Goal: Ask a question: Seek information or help from site administrators or community

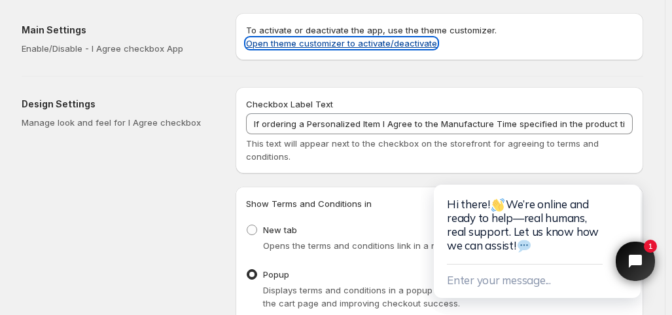
click at [365, 42] on link "Open theme customizer to activate/deactivate" at bounding box center [341, 43] width 191 height 10
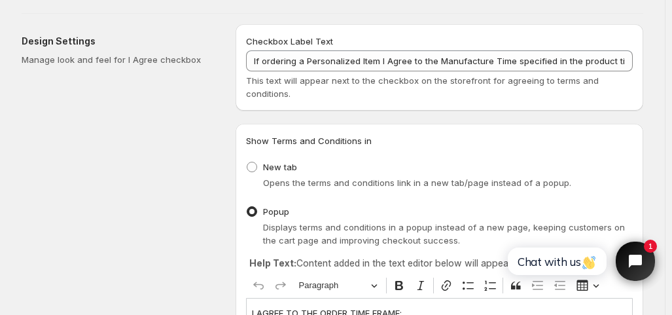
scroll to position [65, 0]
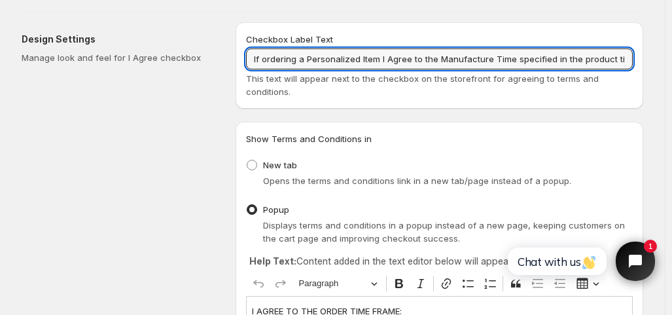
drag, startPoint x: 587, startPoint y: 58, endPoint x: 660, endPoint y: 58, distance: 72.6
drag, startPoint x: 612, startPoint y: 63, endPoint x: 666, endPoint y: 63, distance: 53.7
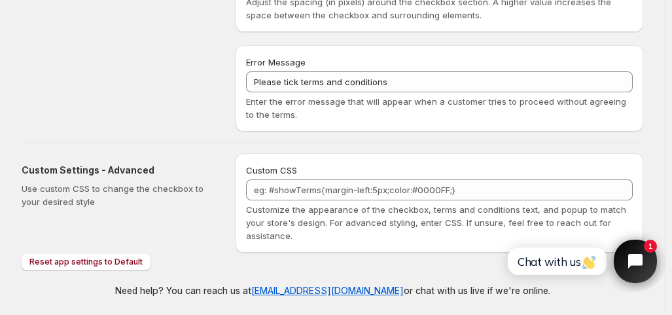
scroll to position [0, 0]
click at [633, 258] on icon "Open chat widget" at bounding box center [643, 261] width 20 height 20
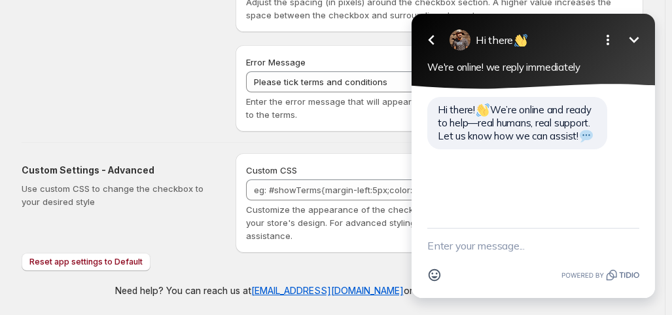
click at [491, 252] on textarea "New message" at bounding box center [533, 245] width 212 height 34
click at [479, 249] on textarea "New message" at bounding box center [533, 245] width 212 height 34
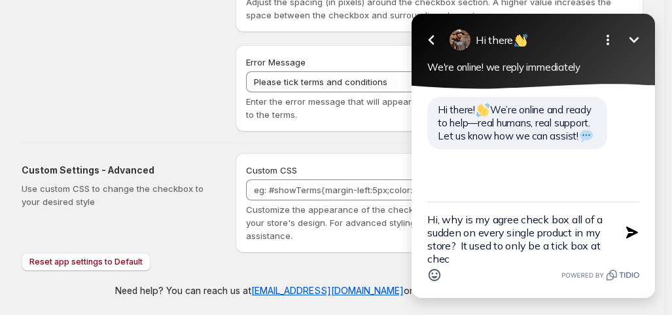
scroll to position [3, 0]
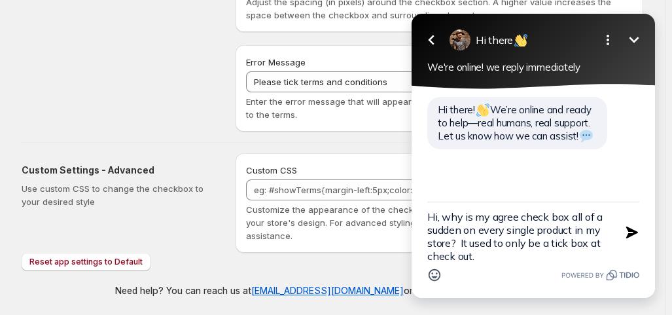
click at [452, 238] on textarea "Hi, why is my agree check box all of a sudden on every single product in my sto…" at bounding box center [516, 232] width 179 height 60
click at [579, 243] on textarea "Hi, why is my agree check box all of a sudden on every single product in my sto…" at bounding box center [516, 232] width 179 height 60
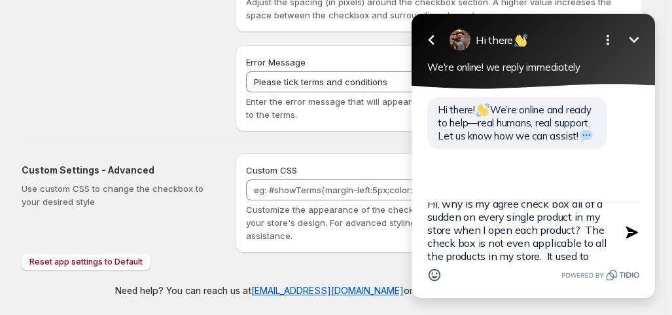
click at [567, 253] on textarea "Hi, why is my agree check box all of a sudden on every single product in my sto…" at bounding box center [516, 232] width 179 height 60
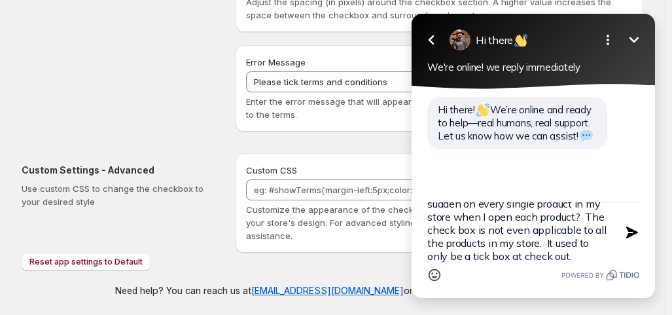
click at [580, 258] on textarea "Hi, why is my agree check box all of a sudden on every single product in my sto…" at bounding box center [516, 232] width 179 height 60
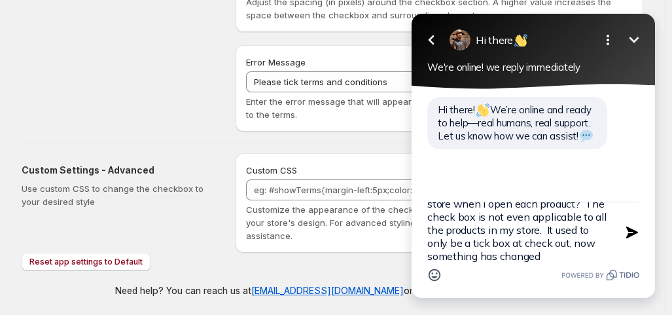
type textarea "Hi, why is my agree check box all of a sudden on every single product in my sto…"
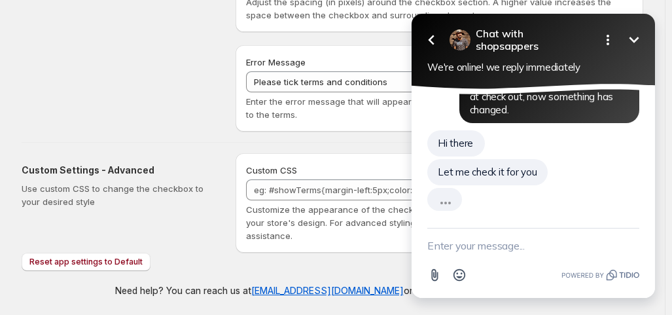
scroll to position [124, 0]
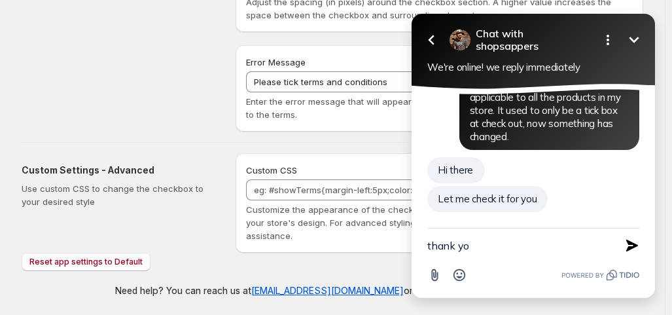
type textarea "thank you"
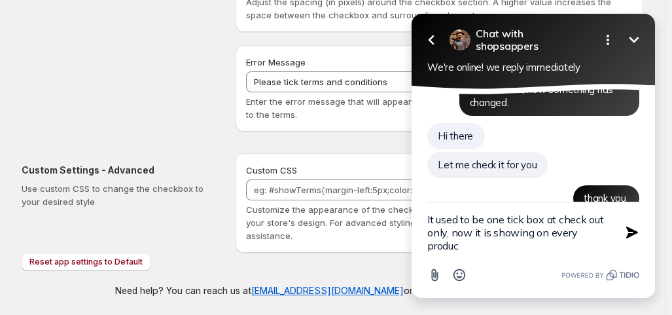
type textarea "It used to be one tick box at check out only, now it is showing on every product"
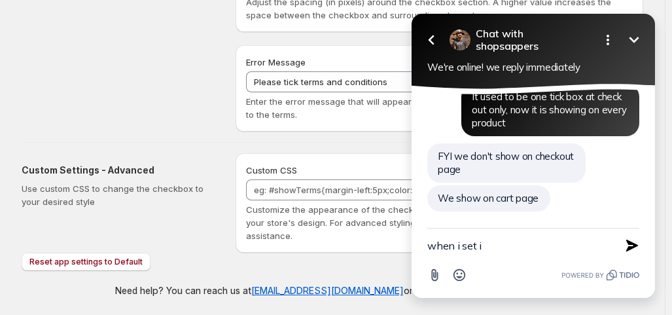
scroll to position [317, 0]
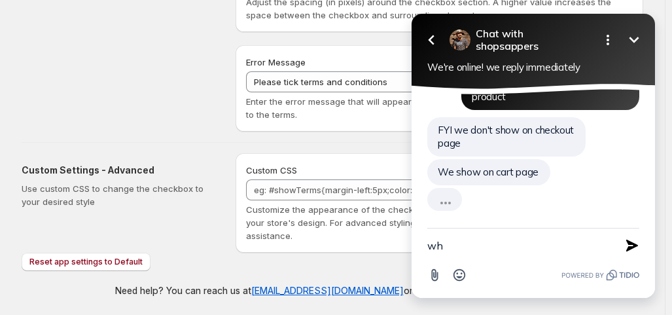
type textarea "w"
type textarea "thats what I mean before check out"
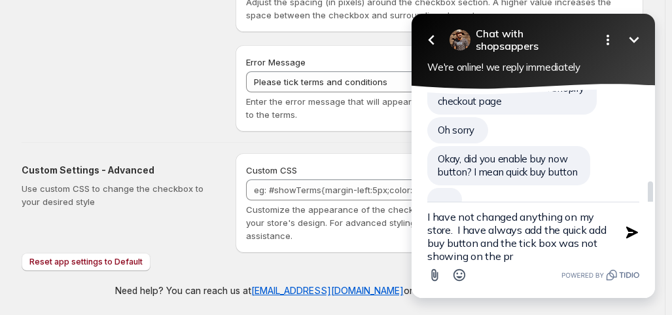
scroll to position [494, 0]
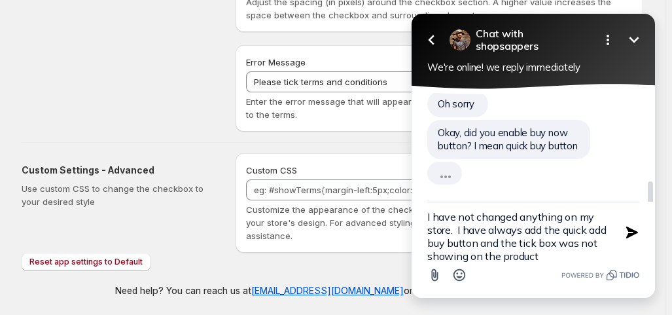
type textarea "I have not changed anything on my store. I have always add the quick add buy bu…"
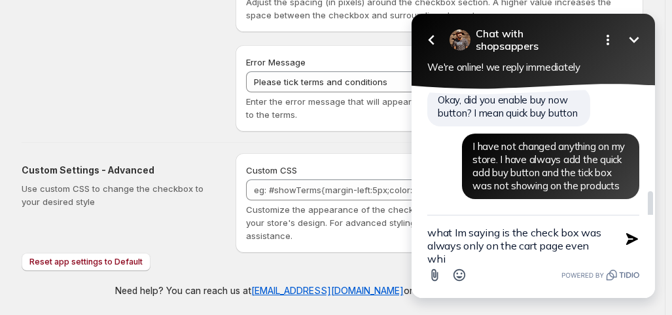
scroll to position [537, 0]
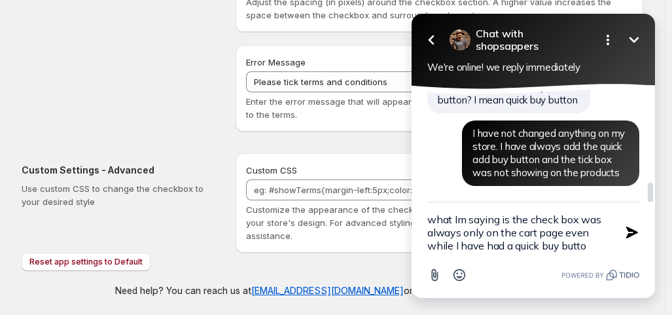
type textarea "what Im saying is the check box was always only on the cart page even while I h…"
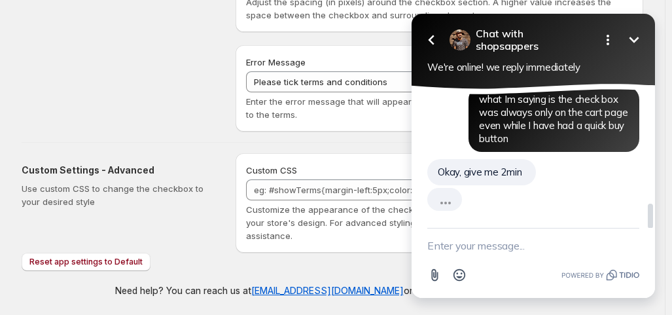
scroll to position [612, 0]
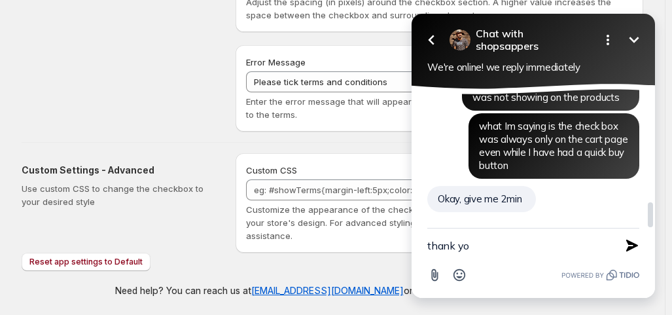
type textarea "thank you"
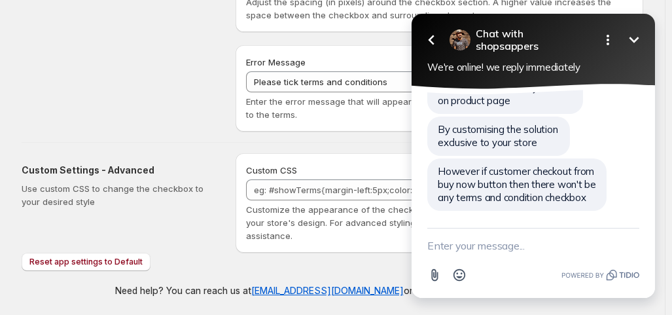
scroll to position [857, 0]
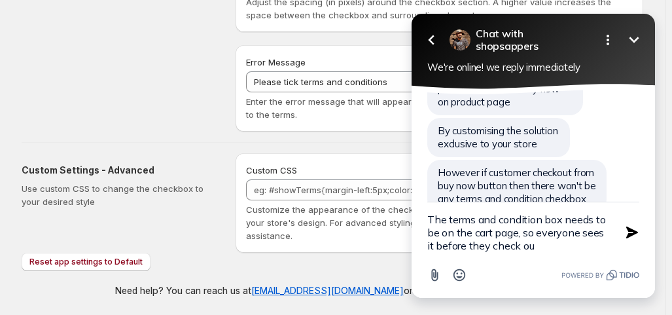
type textarea "The terms and condition box needs to be on the cart page, so everyone sees it b…"
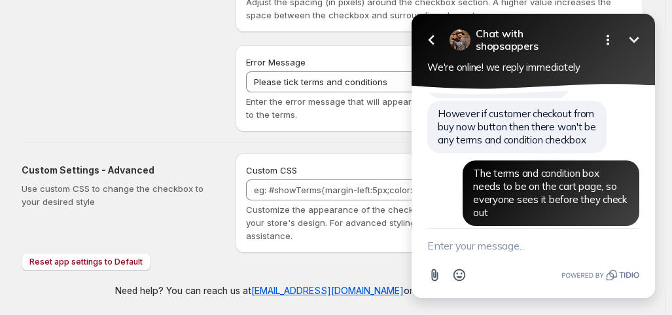
scroll to position [950, 0]
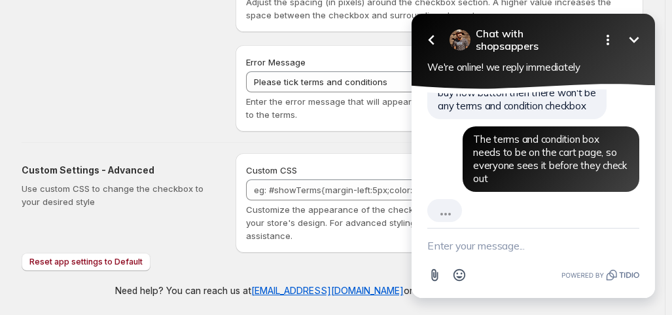
click at [468, 243] on textarea "New message" at bounding box center [533, 245] width 212 height 34
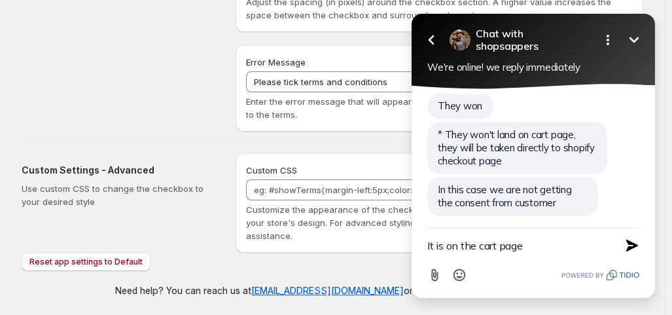
scroll to position [1128, 0]
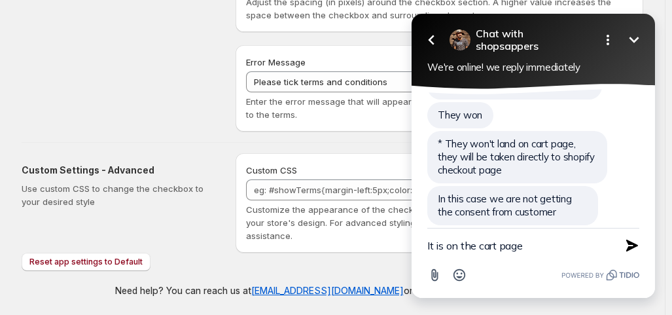
drag, startPoint x: 529, startPoint y: 246, endPoint x: 419, endPoint y: 241, distance: 110.0
click at [419, 241] on div "It is on the cart page Send Shortcut Attachment Emoji" at bounding box center [533, 263] width 243 height 70
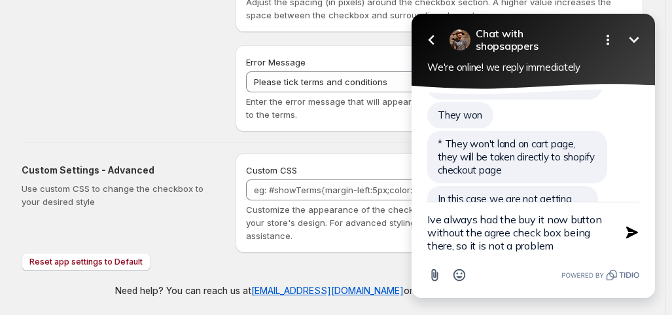
type textarea "Ive always had the buy it now button without the agree check box being there, s…"
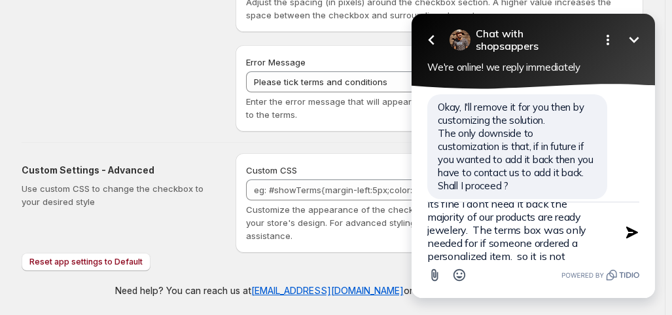
scroll to position [29, 0]
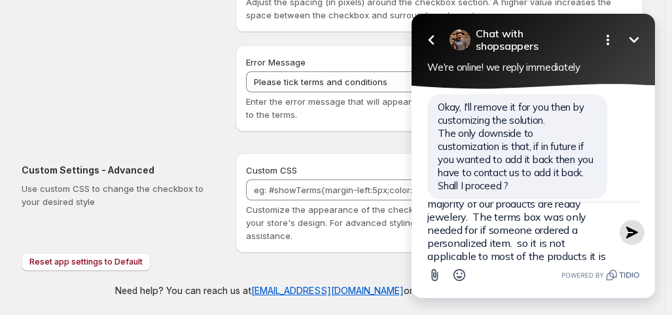
type textarea "Its fine I dont need it back the majority of our products are ready jewelery. T…"
click at [631, 229] on icon "button" at bounding box center [632, 232] width 12 height 12
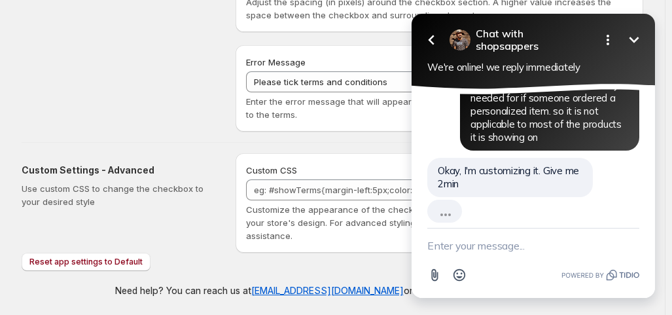
scroll to position [1458, 0]
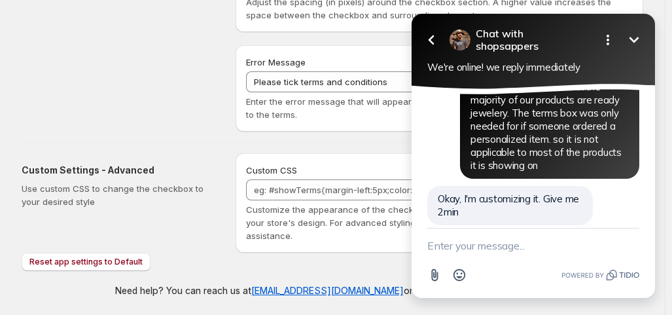
click at [459, 251] on textarea "New message" at bounding box center [533, 245] width 212 height 34
type textarea "thank you"
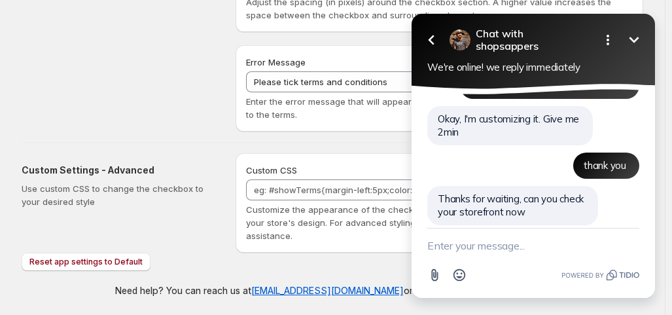
scroll to position [1566, 0]
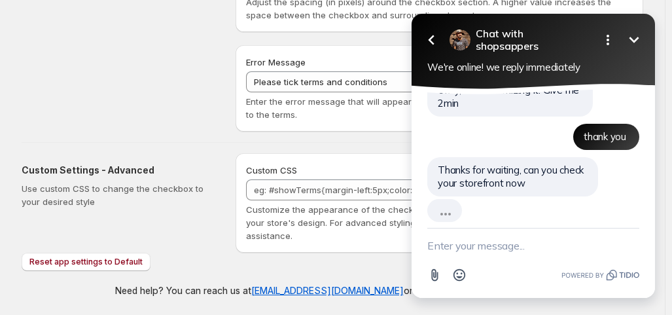
click at [446, 245] on textarea "New message" at bounding box center [533, 245] width 212 height 34
type textarea "will do"
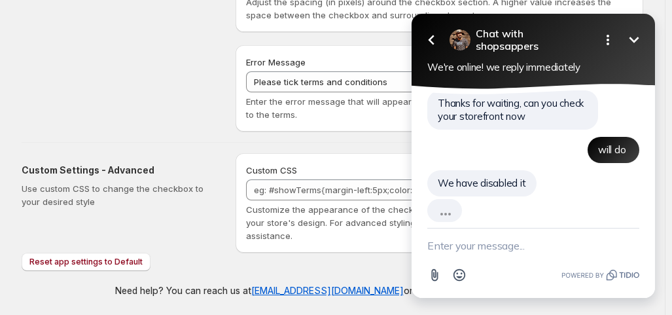
scroll to position [1604, 0]
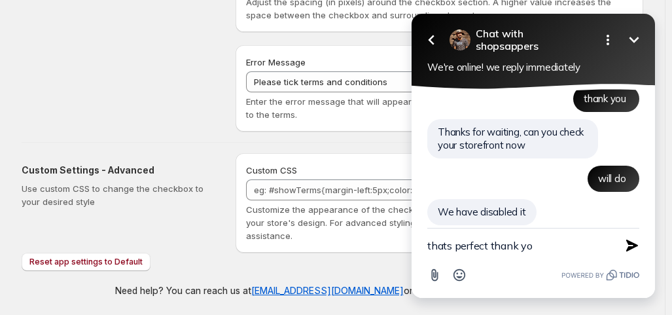
type textarea "thats perfect thank you"
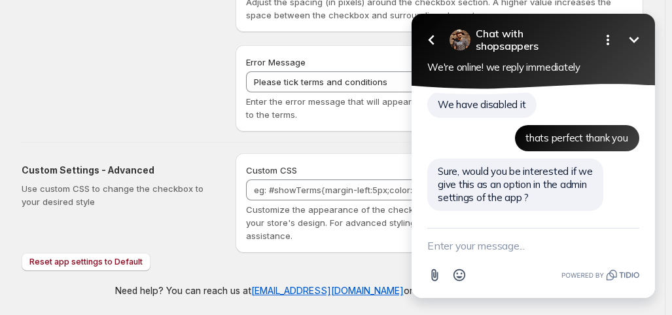
scroll to position [1697, 0]
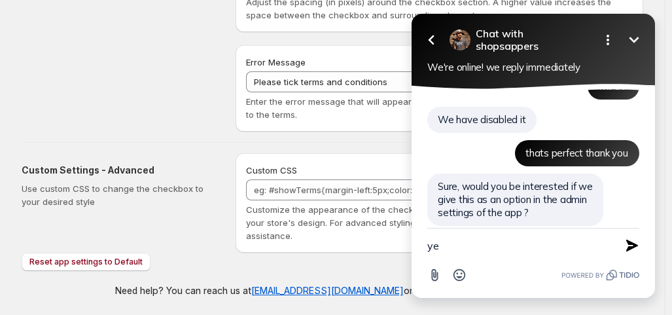
type textarea "yes"
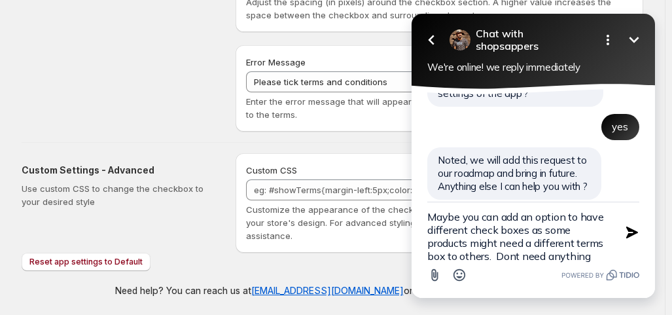
scroll to position [16, 0]
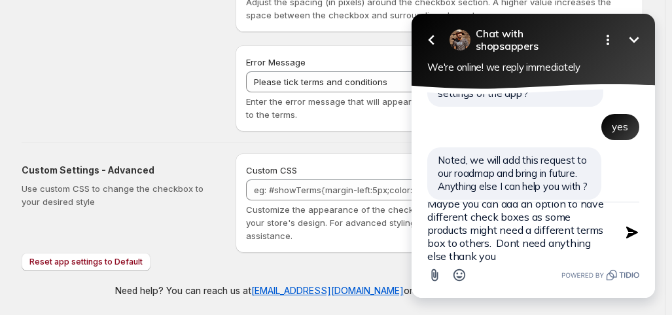
click at [499, 205] on textarea "Maybe you can add an option to have different check boxes as some products migh…" at bounding box center [516, 232] width 179 height 60
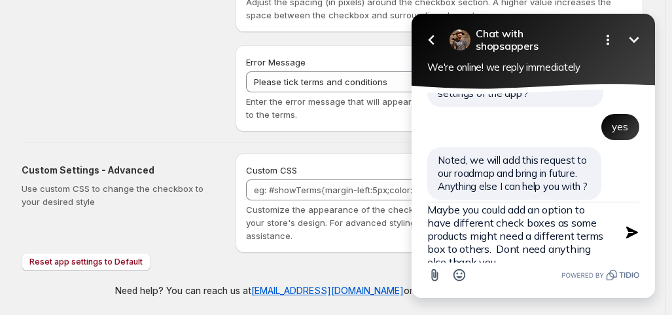
click at [449, 258] on textarea "Maybe you could add an option to have different check boxes as some products mi…" at bounding box center [516, 232] width 179 height 60
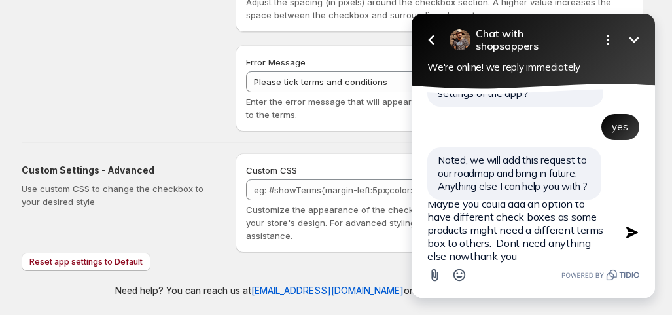
type textarea "Maybe you could add an option to have different check boxes as some products mi…"
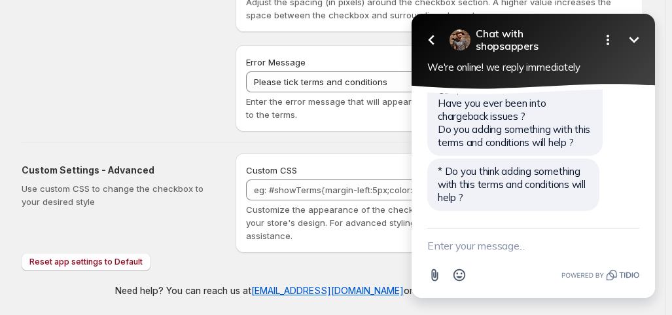
scroll to position [2017, 0]
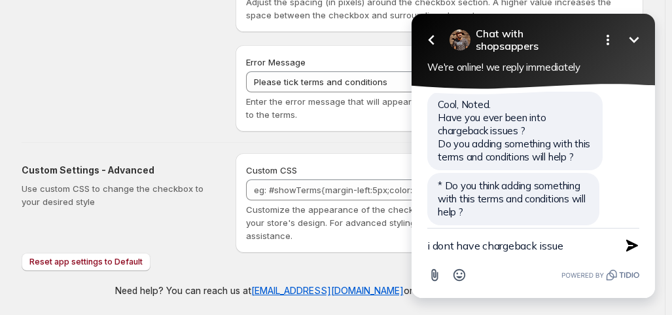
type textarea "i dont have chargeback issues"
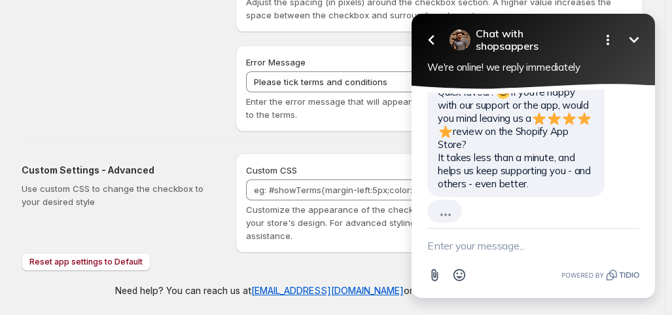
scroll to position [2258, 0]
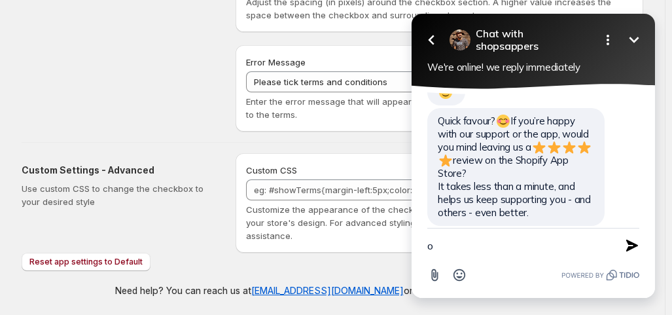
type textarea "ok"
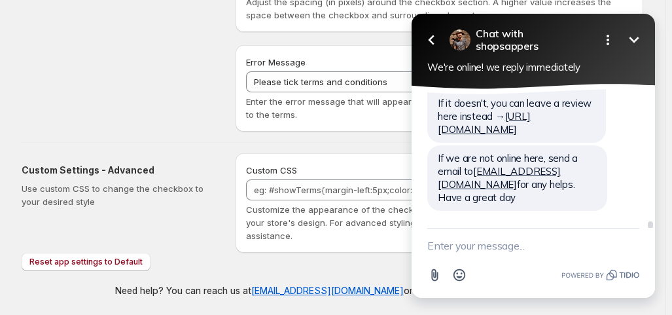
scroll to position [2497, 0]
drag, startPoint x: 650, startPoint y: 224, endPoint x: 648, endPoint y: 217, distance: 8.0
click at [648, 217] on div at bounding box center [649, 191] width 10 height 205
drag, startPoint x: 651, startPoint y: 223, endPoint x: 650, endPoint y: 213, distance: 10.6
click at [650, 213] on div at bounding box center [649, 191] width 10 height 205
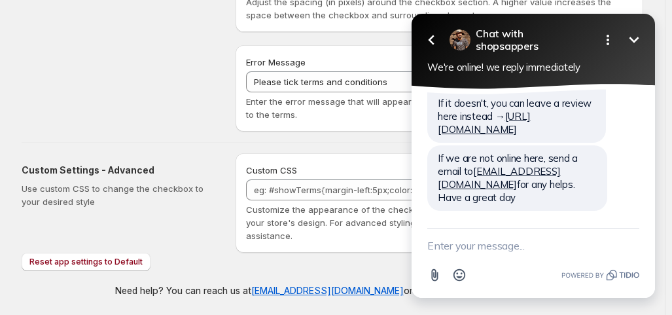
click at [650, 91] on icon at bounding box center [534, 89] width 250 height 16
click at [431, 33] on icon "button" at bounding box center [431, 40] width 16 height 16
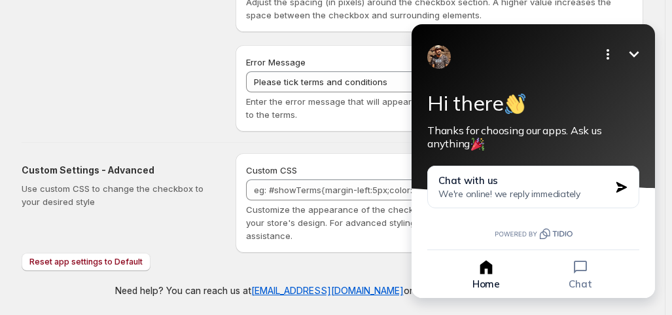
click at [633, 54] on icon "Minimize" at bounding box center [634, 54] width 16 height 16
